Goal: Task Accomplishment & Management: Complete application form

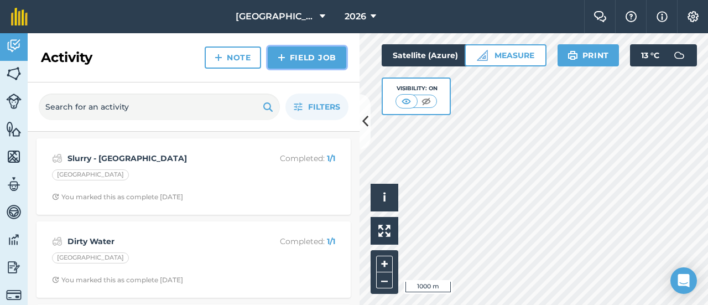
click at [295, 59] on link "Field Job" at bounding box center [307, 57] width 79 height 22
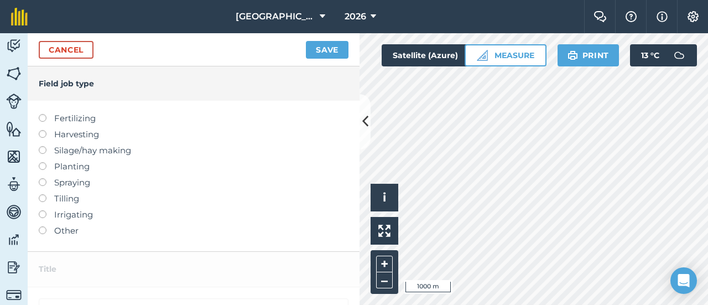
click at [43, 114] on label at bounding box center [46, 114] width 15 height 0
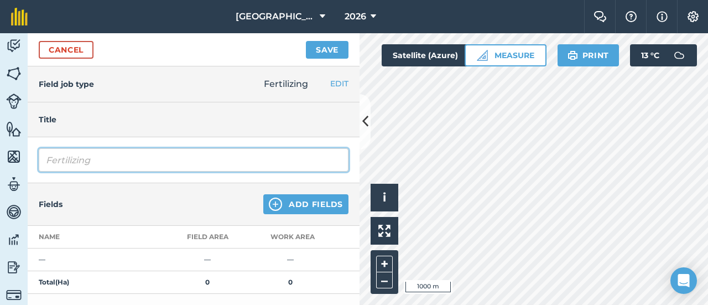
click at [81, 150] on input "Fertilizing" at bounding box center [194, 159] width 310 height 23
drag, startPoint x: 96, startPoint y: 162, endPoint x: 6, endPoint y: 161, distance: 90.7
click at [6, 161] on div "Activity Fields Livestock Features Maps Team Vehicles Data Reporting Billing Tu…" at bounding box center [354, 168] width 708 height 271
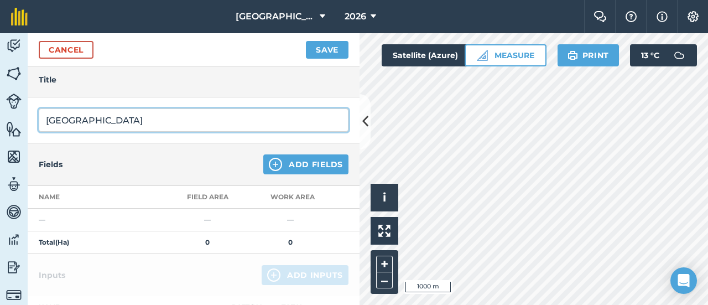
scroll to position [55, 0]
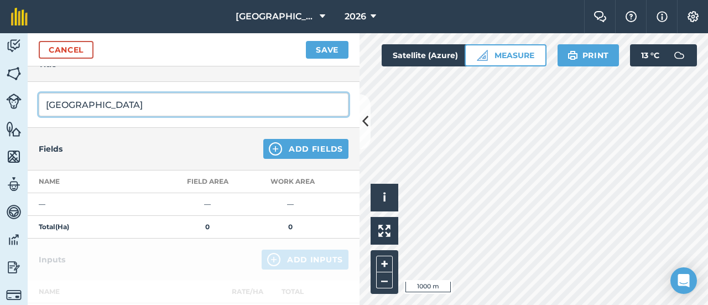
type input "[GEOGRAPHIC_DATA]"
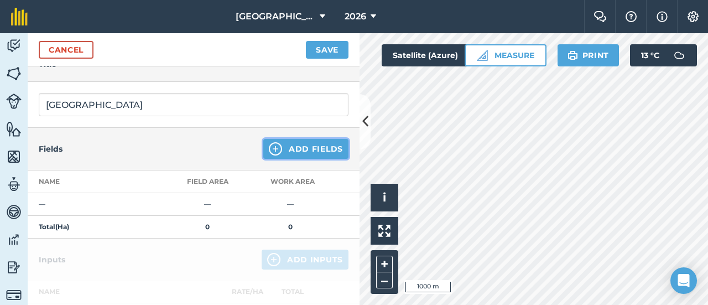
click at [311, 147] on button "Add Fields" at bounding box center [305, 149] width 85 height 20
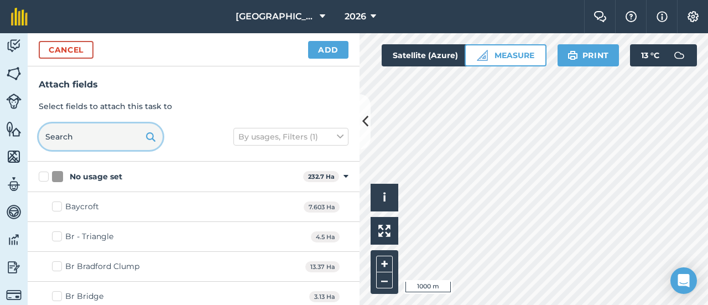
click at [91, 140] on input "text" at bounding box center [101, 136] width 124 height 27
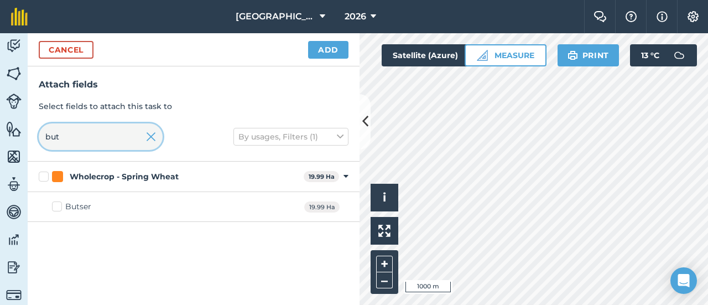
type input "but"
click at [54, 207] on label "Butser" at bounding box center [71, 207] width 39 height 12
click at [54, 207] on input "Butser" at bounding box center [55, 204] width 7 height 7
checkbox input "true"
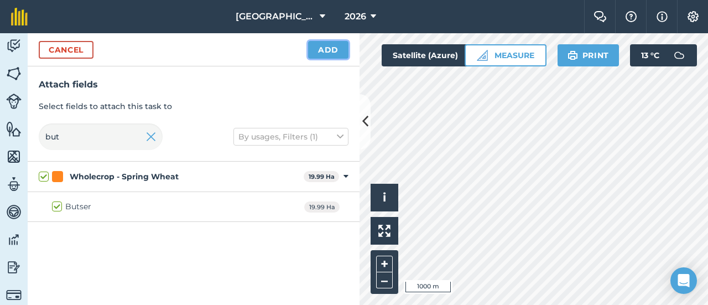
click at [343, 50] on button "Add" at bounding box center [328, 50] width 40 height 18
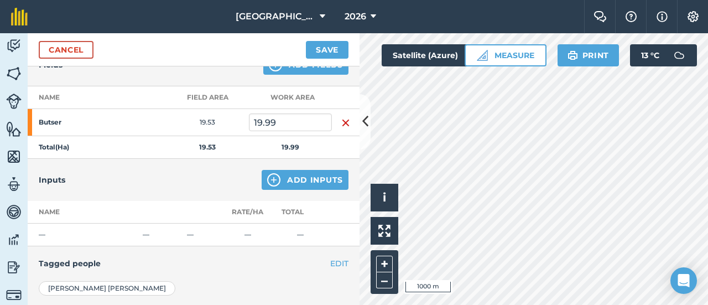
scroll to position [166, 0]
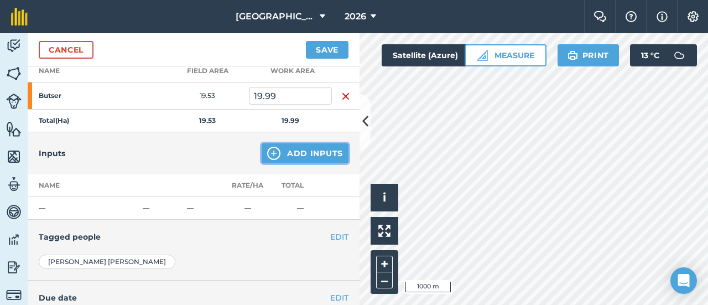
click at [311, 159] on button "Add Inputs" at bounding box center [305, 153] width 87 height 20
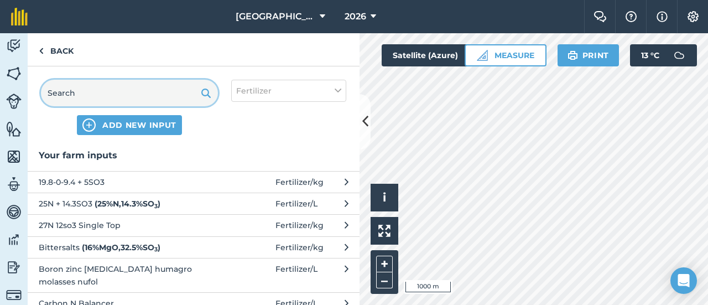
click at [146, 93] on input "text" at bounding box center [129, 93] width 177 height 27
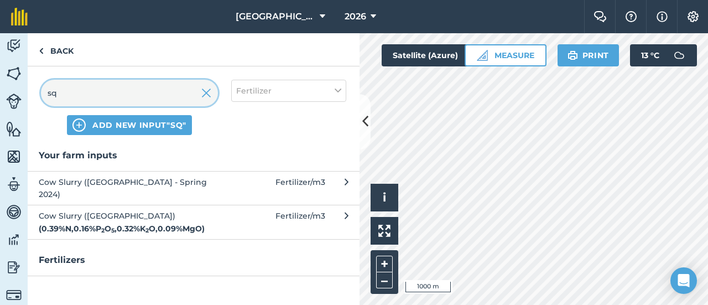
type input "sq"
click at [129, 210] on span "Cow Slurry (Square Lagoon) ( 0.39 % N , 0.16 % P 2 O 5 , 0.32 % K 2 O , 0.09 % …" at bounding box center [129, 222] width 181 height 25
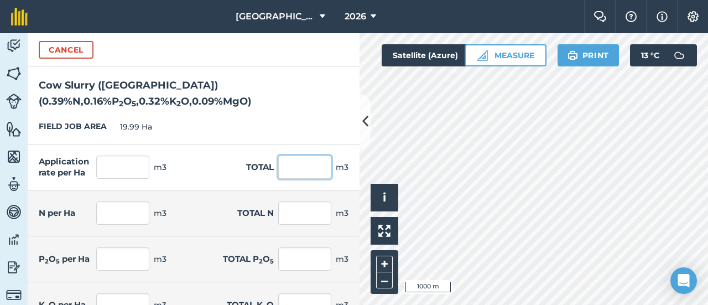
click at [306, 170] on input "text" at bounding box center [304, 166] width 53 height 23
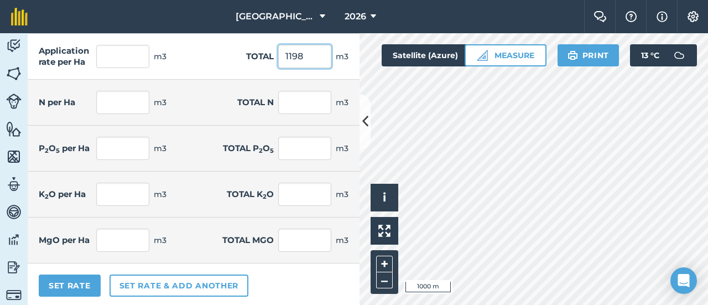
scroll to position [112, 0]
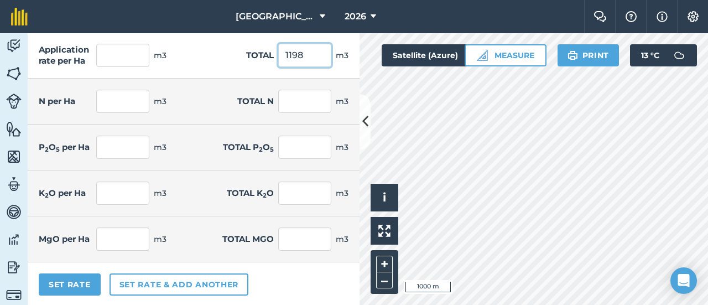
type input "1198"
type input "59.93"
type input "1,198"
type input "0.234"
type input "4.672"
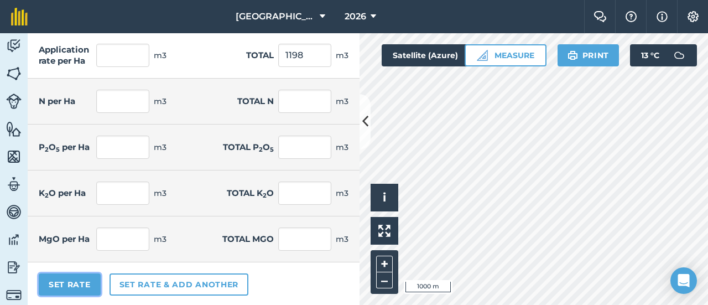
type input "0.094"
type input "1.881"
type input "0.19"
type input "3.798"
type input "0.053"
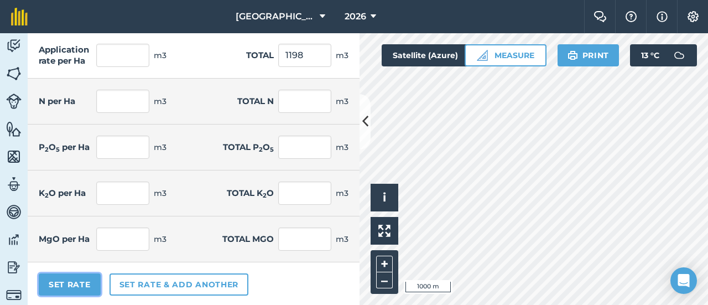
type input "1.054"
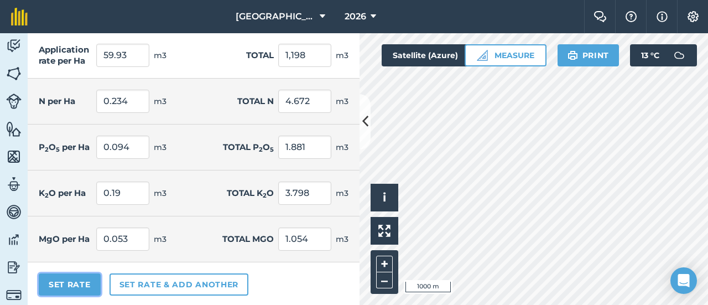
click at [80, 286] on button "Set Rate" at bounding box center [70, 284] width 62 height 22
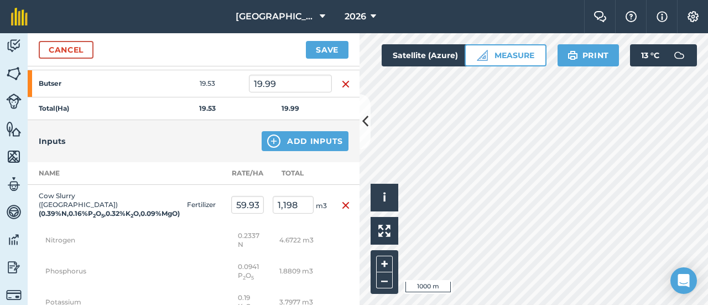
scroll to position [111, 0]
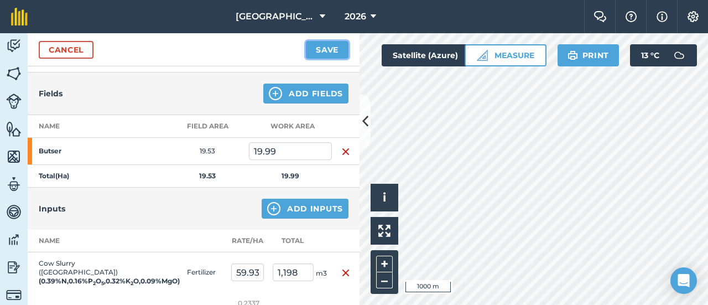
click at [335, 49] on button "Save" at bounding box center [327, 50] width 43 height 18
